Goal: Information Seeking & Learning: Check status

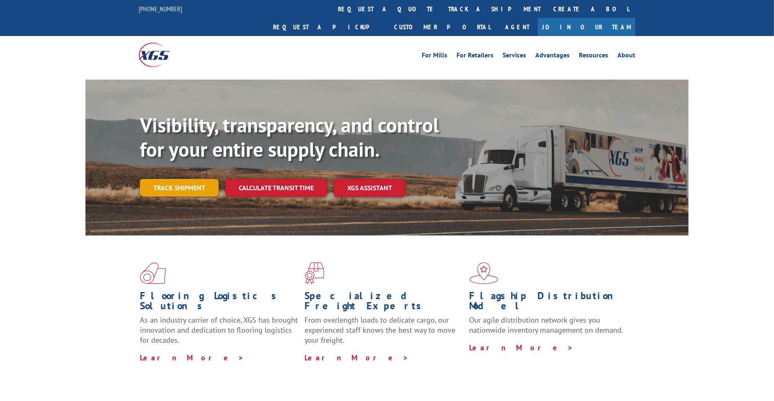
click at [204, 179] on link "Track shipment" at bounding box center [179, 188] width 79 height 18
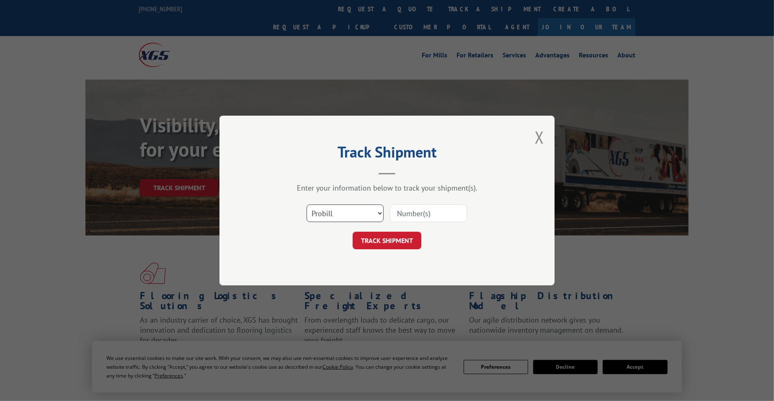
click at [359, 214] on select "Select category... Probill BOL PO" at bounding box center [345, 213] width 77 height 18
select select "bol"
click at [307, 204] on select "Select category... Probill BOL PO" at bounding box center [345, 213] width 77 height 18
click at [401, 210] on input at bounding box center [428, 213] width 77 height 18
paste input "1703582663"
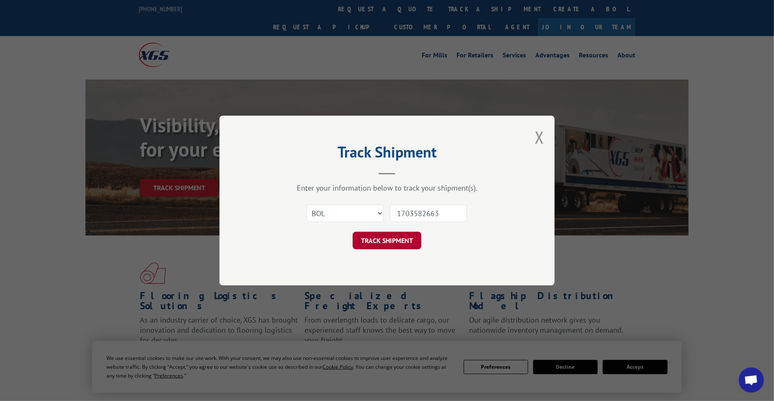
type input "1703582663"
click at [387, 241] on button "TRACK SHIPMENT" at bounding box center [387, 241] width 69 height 18
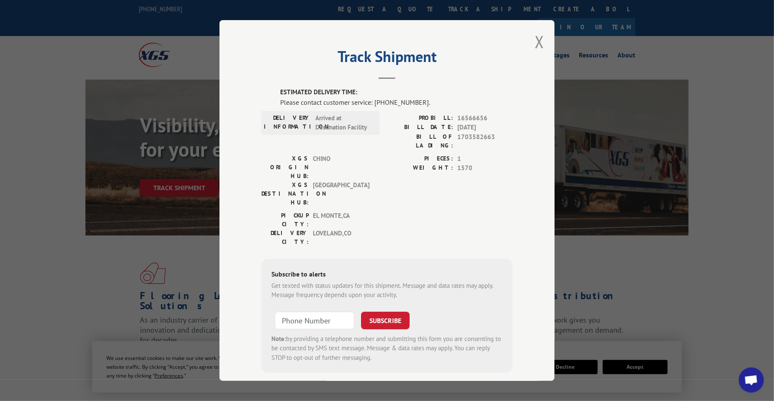
click at [358, 154] on span "CHINO" at bounding box center [341, 167] width 57 height 26
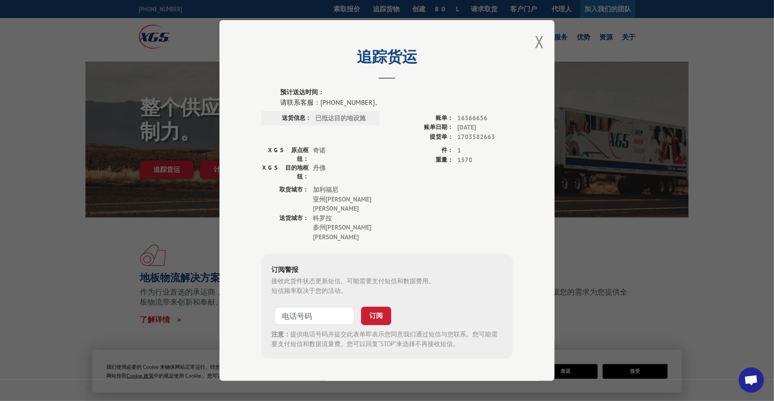
click at [463, 194] on div "取货城市： [GEOGRAPHIC_DATA] [PERSON_NAME][GEOGRAPHIC_DATA][PERSON_NAME] 送货城市： [GEOG…" at bounding box center [386, 215] width 251 height 61
click at [537, 41] on button "关闭模式" at bounding box center [539, 42] width 9 height 22
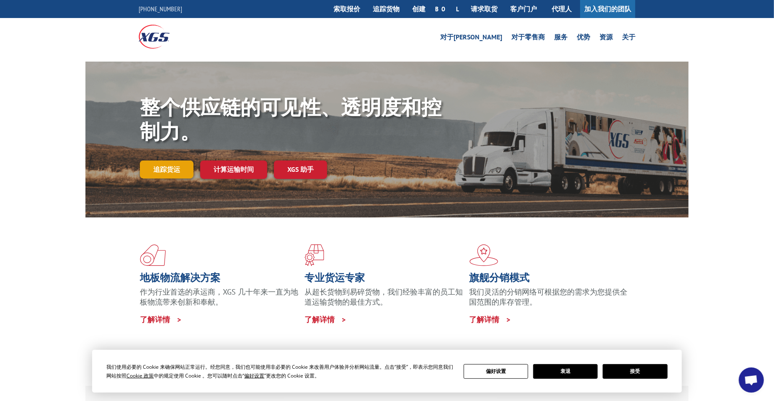
click at [157, 178] on link "追踪货运" at bounding box center [167, 169] width 54 height 18
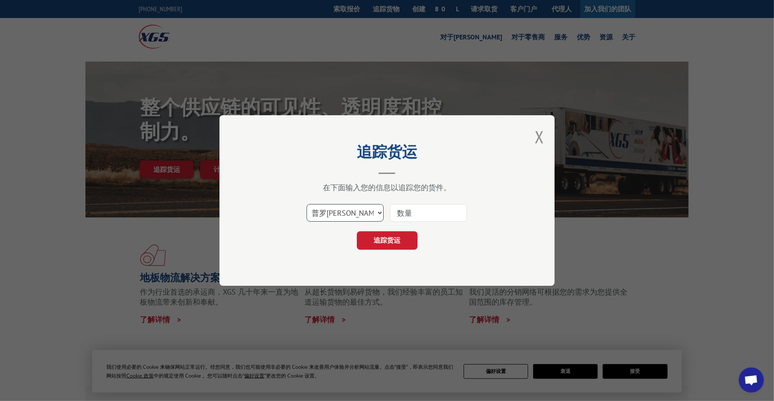
click at [375, 207] on select "选择类别... 普罗[PERSON_NAME] 博尔 邮政信箱" at bounding box center [345, 213] width 77 height 18
select select "bol"
click at [307, 204] on select "选择类别... 普罗[PERSON_NAME] 博尔 邮政信箱" at bounding box center [345, 213] width 77 height 18
click at [439, 208] on input at bounding box center [428, 213] width 77 height 18
paste input "1703582663"
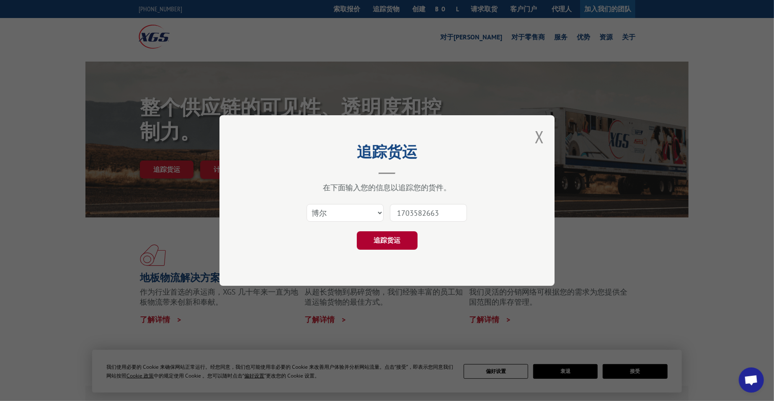
type input "1703582663"
click at [385, 235] on button "追踪货运" at bounding box center [387, 240] width 61 height 18
